Goal: Check status: Check status

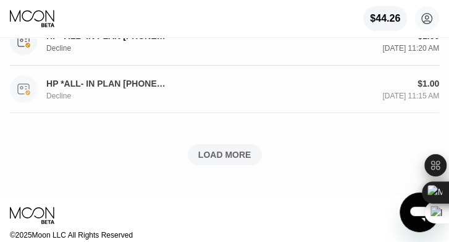
scroll to position [946, 0]
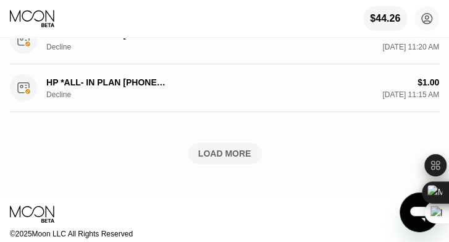
click at [230, 164] on div "LOAD MORE" at bounding box center [225, 153] width 74 height 21
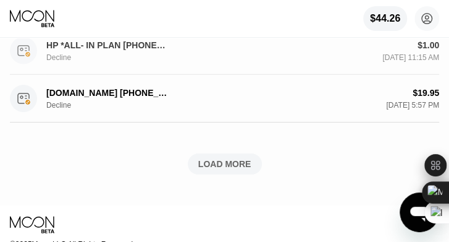
scroll to position [995, 0]
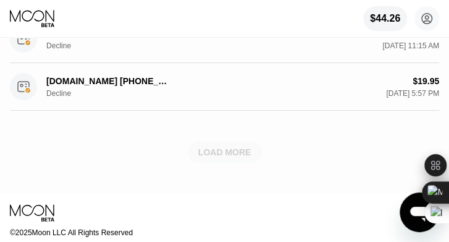
click at [234, 158] on div "LOAD MORE" at bounding box center [224, 151] width 53 height 11
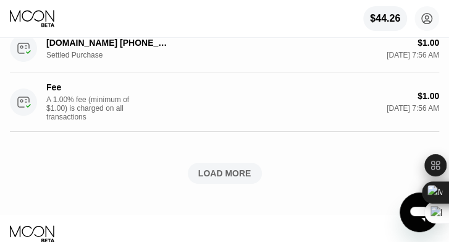
scroll to position [1562, 0]
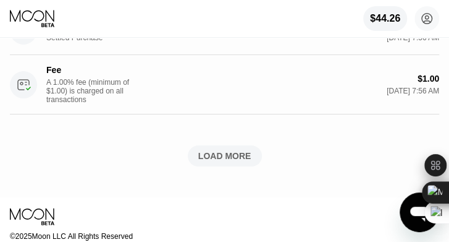
click at [234, 161] on div "LOAD MORE" at bounding box center [224, 155] width 53 height 11
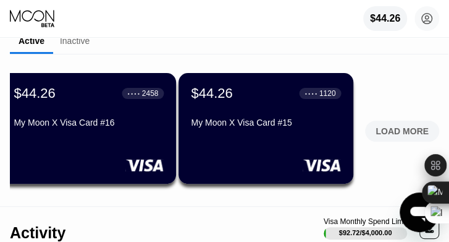
scroll to position [74, 0]
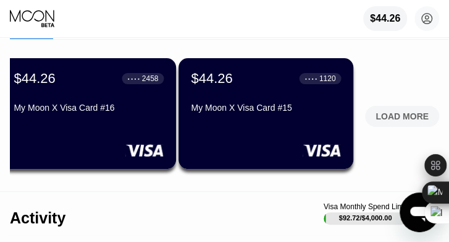
click at [418, 108] on div "LOAD MORE" at bounding box center [402, 116] width 74 height 21
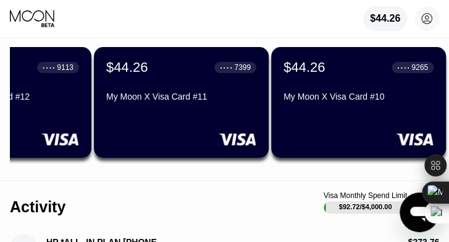
scroll to position [0, 1428]
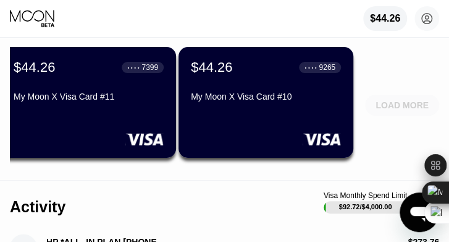
click at [420, 106] on div "LOAD MORE" at bounding box center [402, 105] width 53 height 11
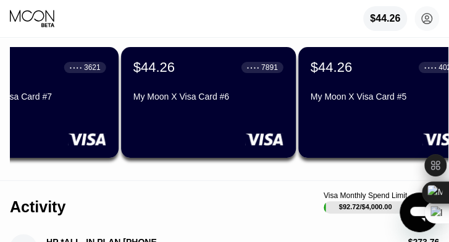
scroll to position [0, 2315]
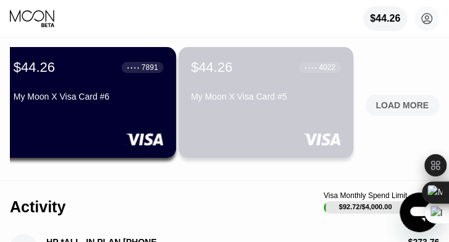
click at [286, 101] on div "My Moon X Visa Card #5" at bounding box center [266, 96] width 150 height 10
